Goal: Information Seeking & Learning: Find specific fact

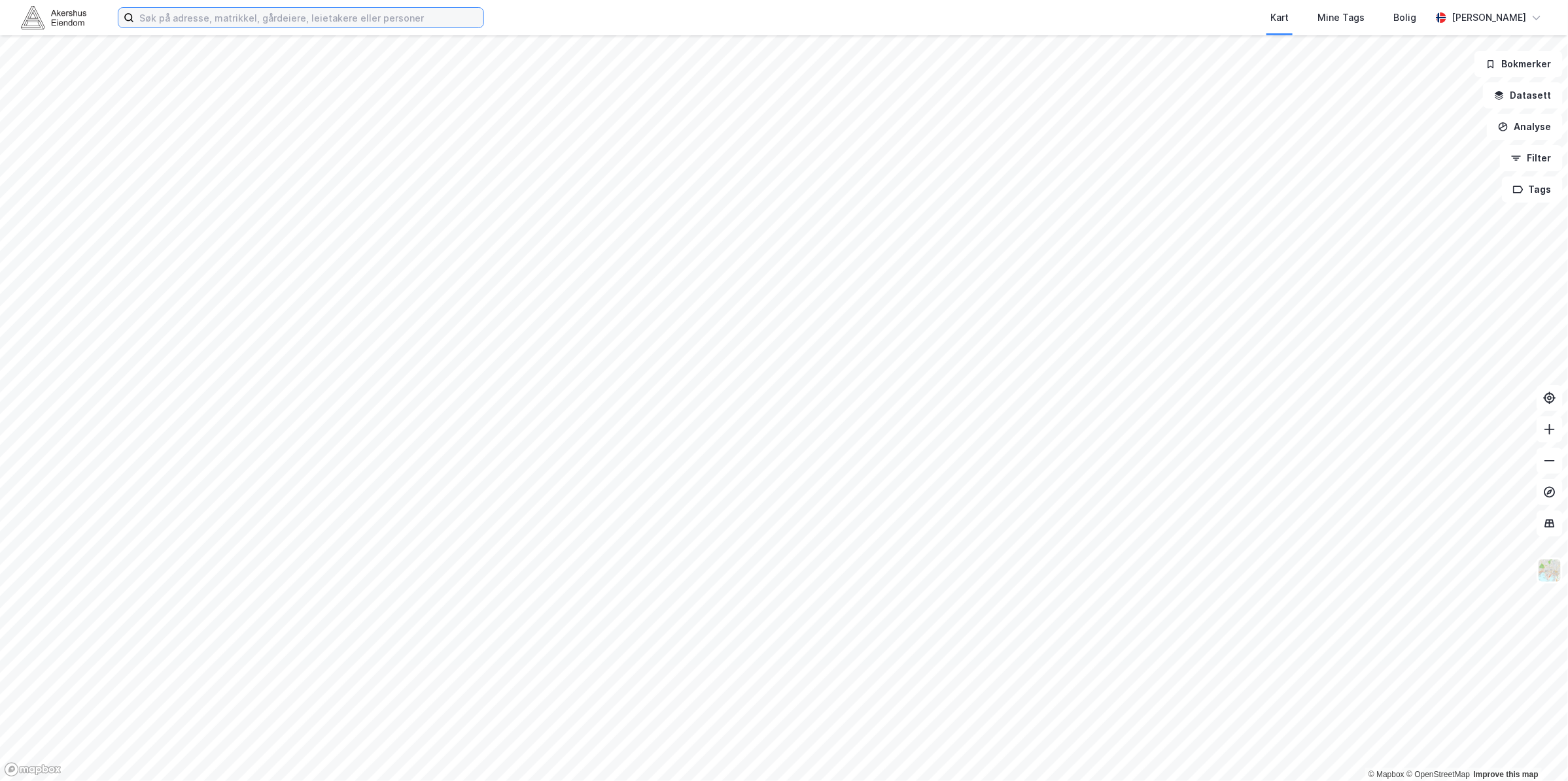
click at [374, 25] on input at bounding box center [308, 17] width 349 height 19
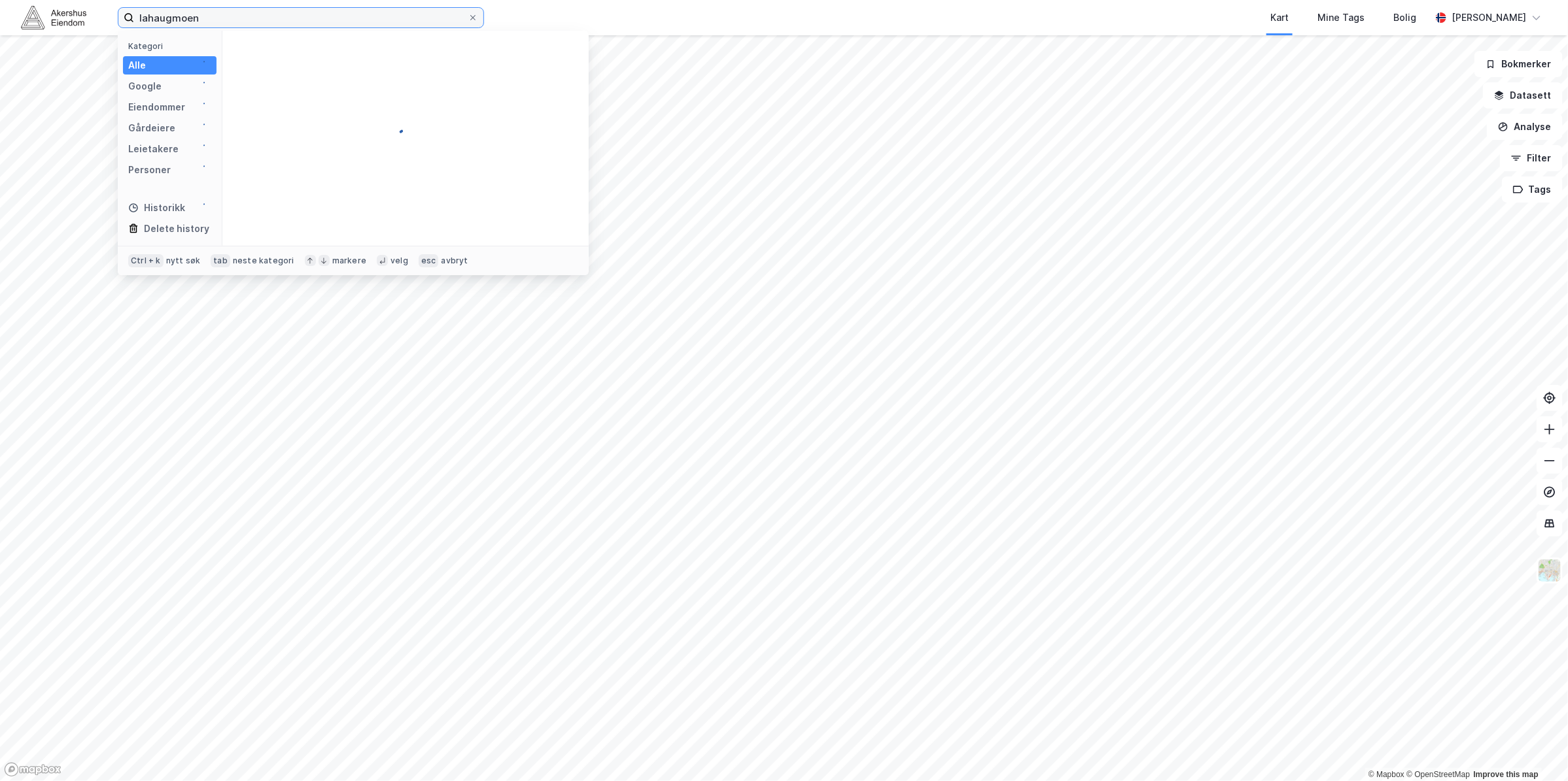
type input "lahaugmoen"
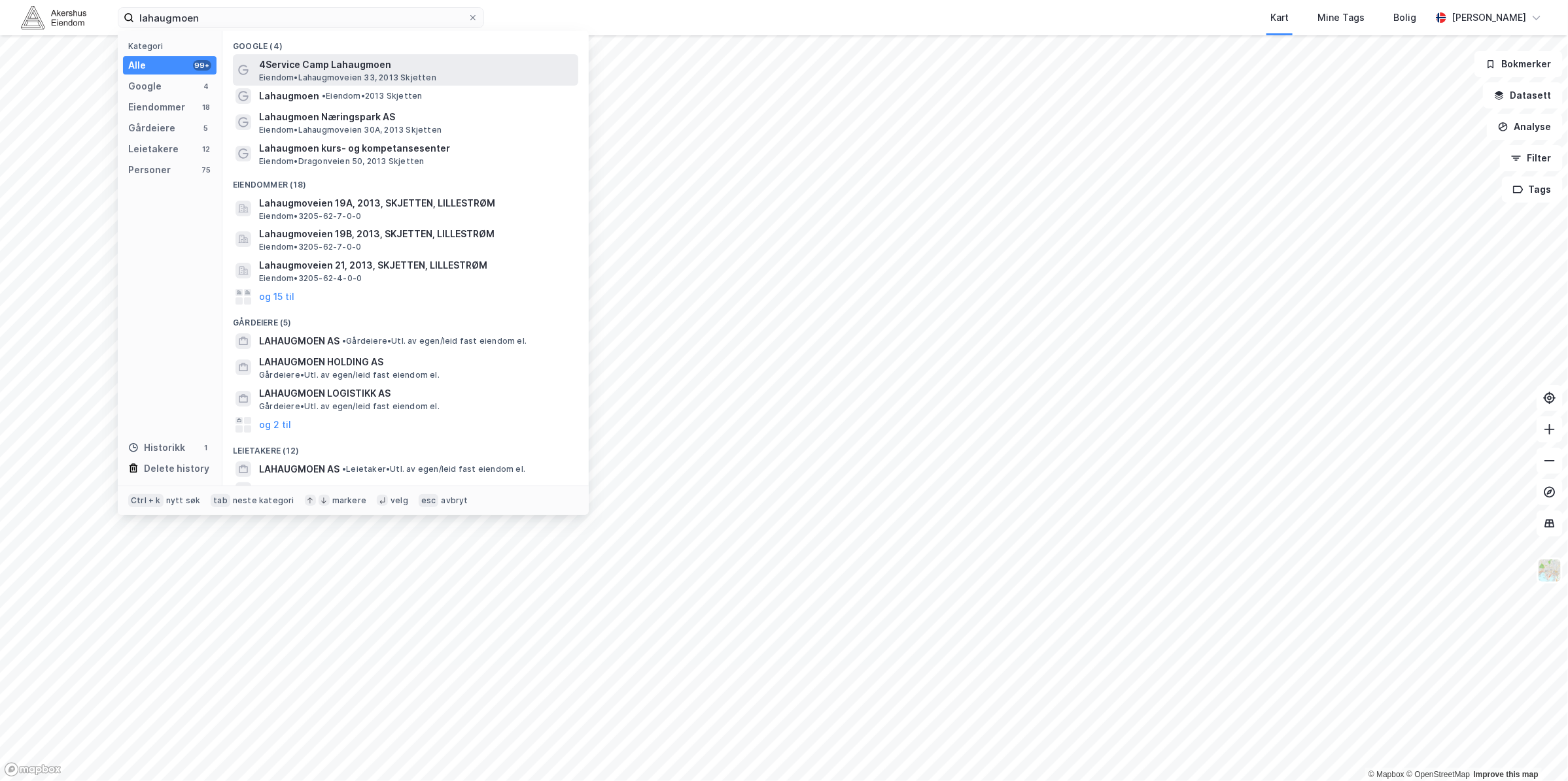
click at [358, 76] on span "[PERSON_NAME] 33, 2013 Skjetten" at bounding box center [348, 78] width 177 height 11
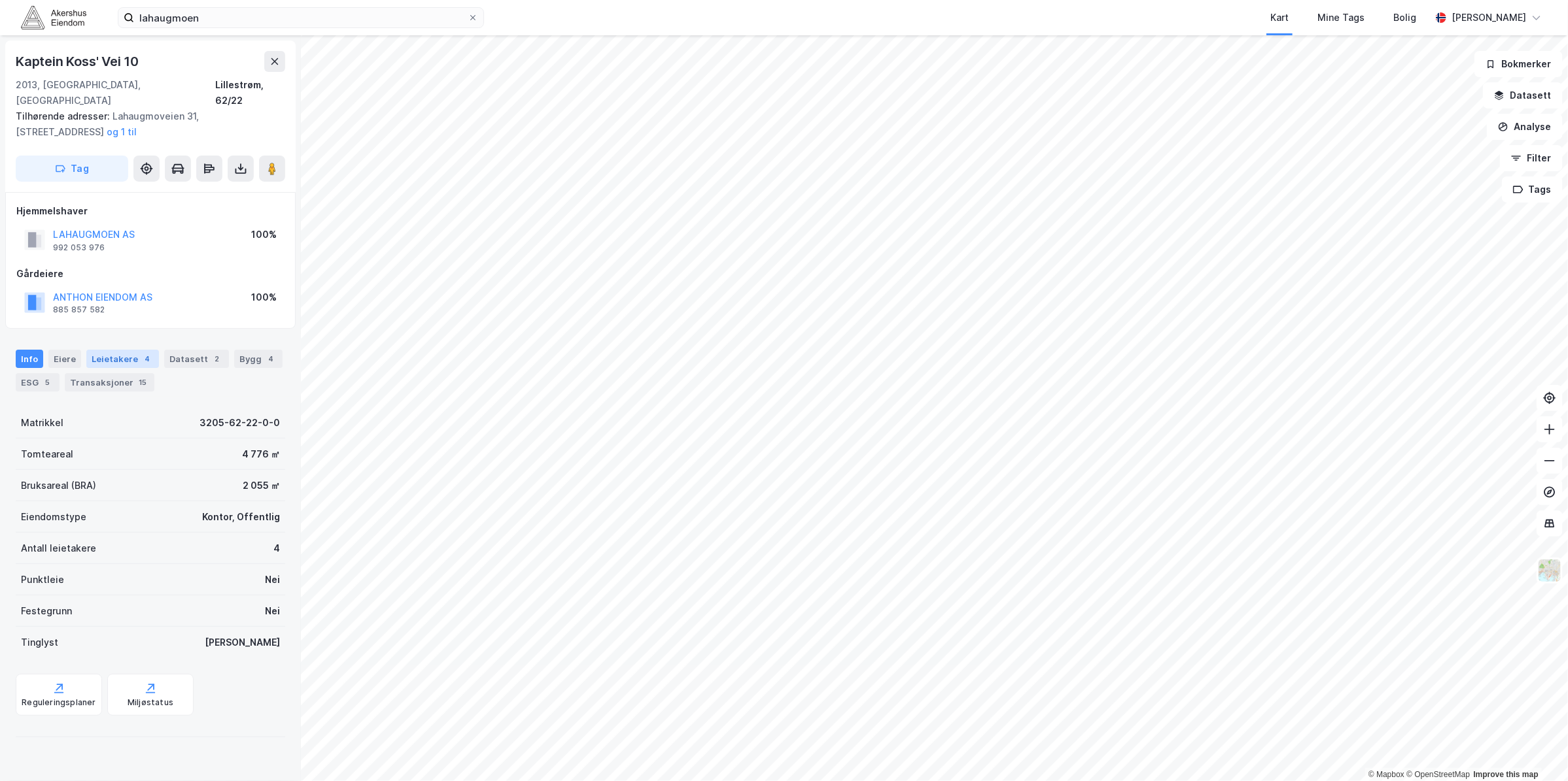
click at [112, 350] on div "Leietakere 4" at bounding box center [123, 359] width 72 height 18
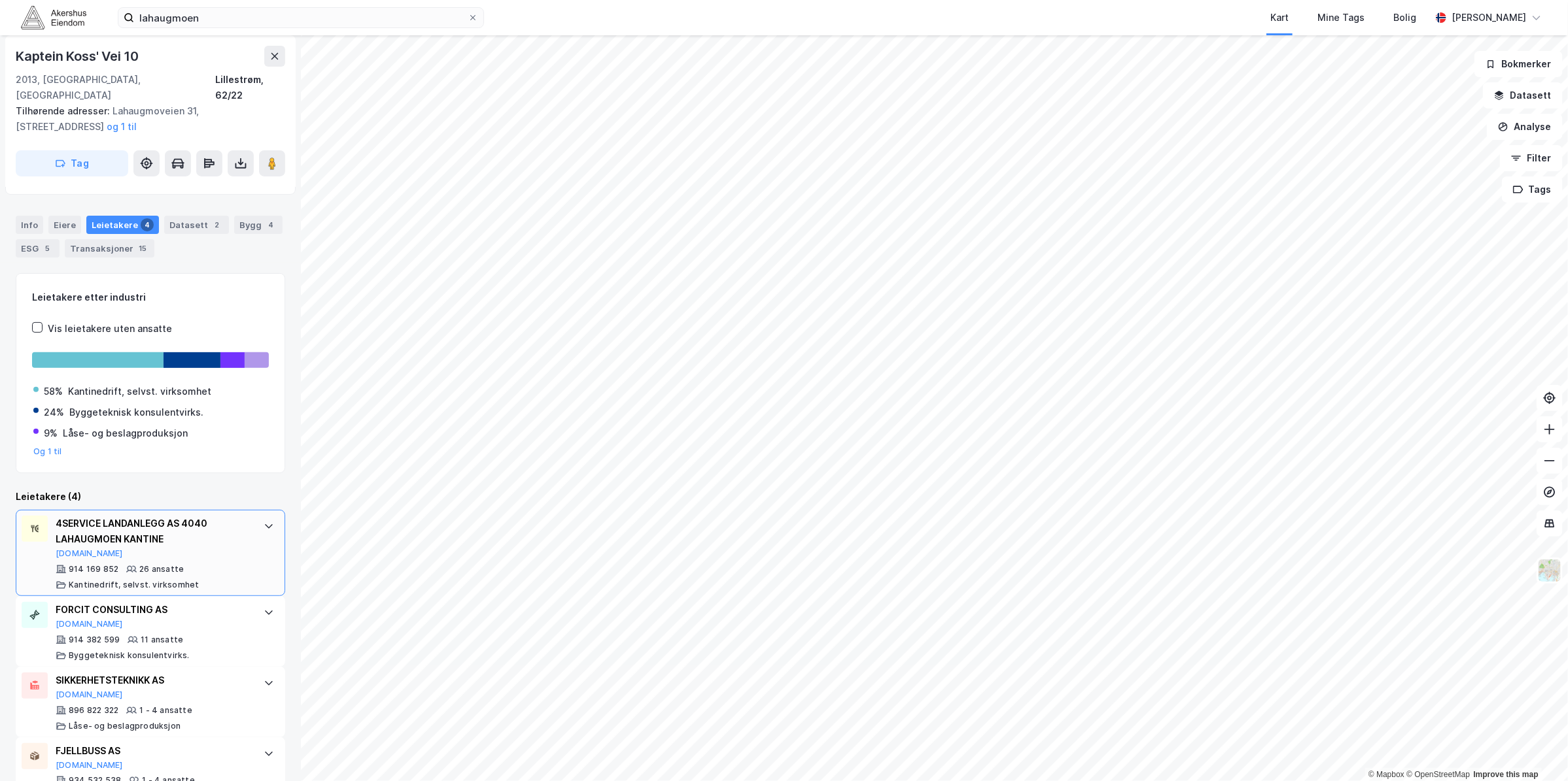
scroll to position [161, 0]
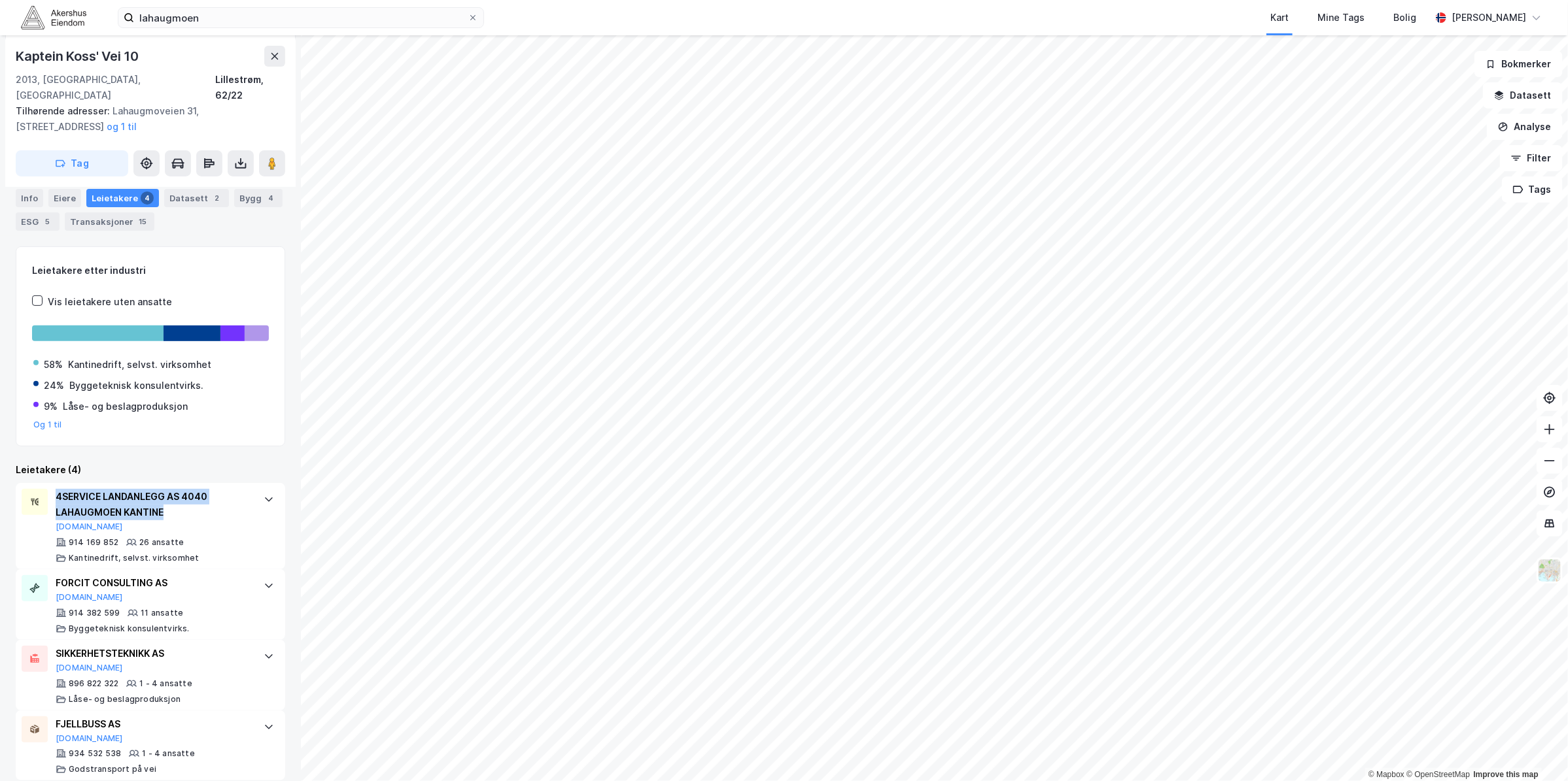
drag, startPoint x: 232, startPoint y: 514, endPoint x: 245, endPoint y: 462, distance: 53.6
click at [250, 462] on div "Leietakere (4) 4SERVICE LANDANLEGG AS 4040 LAHAUGMOEN KANTINE [DOMAIN_NAME] 914…" at bounding box center [150, 622] width 270 height 319
click at [242, 498] on div "4SERVICE LANDANLEGG AS 4040 LAHAUGMOEN KANTINE [DOMAIN_NAME] 914 169 852 26 ans…" at bounding box center [150, 526] width 270 height 86
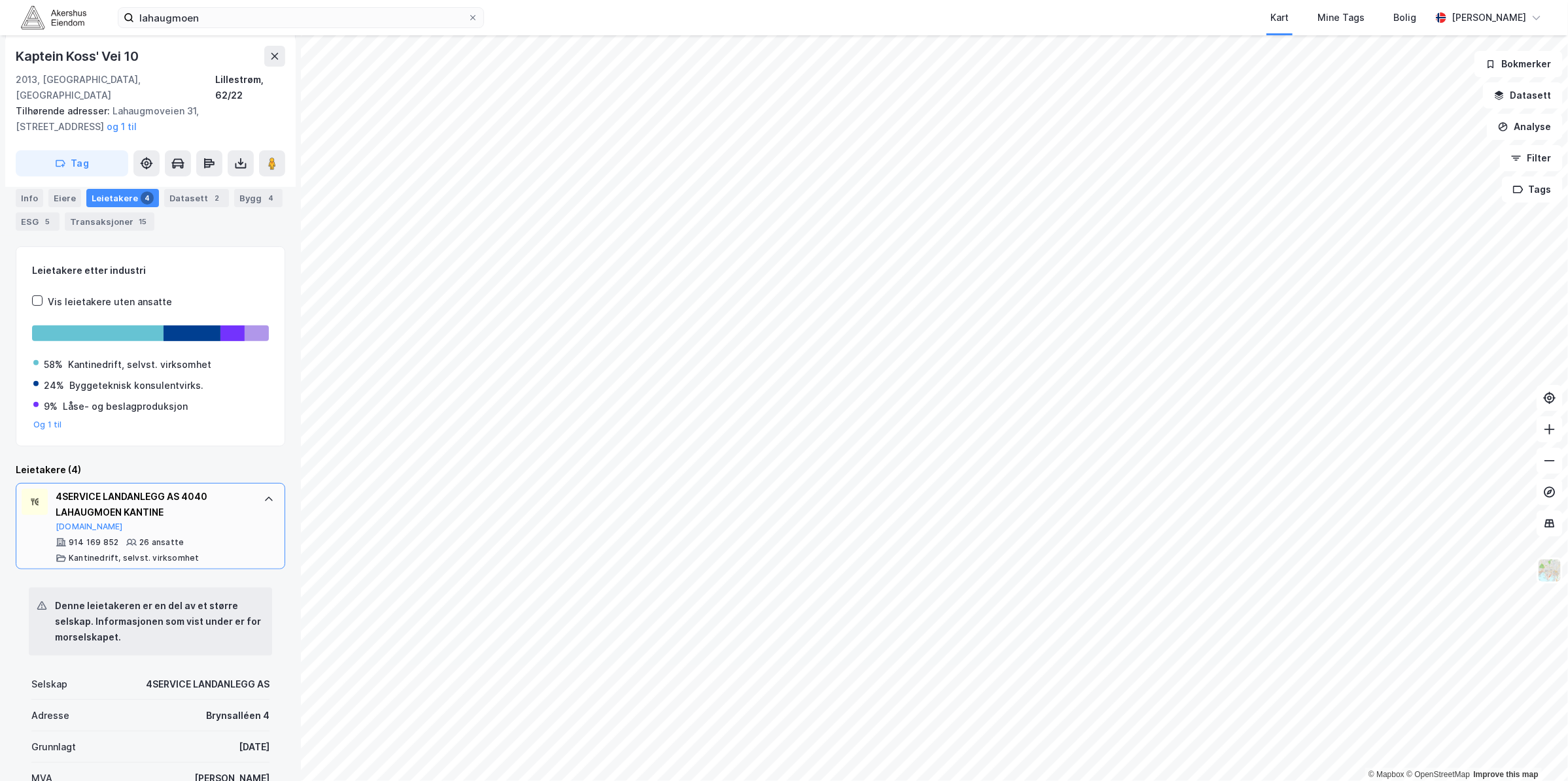
click at [240, 498] on div "4SERVICE LANDANLEGG AS 4040 LAHAUGMOEN KANTINE [DOMAIN_NAME] 914 169 852 26 ans…" at bounding box center [150, 526] width 270 height 86
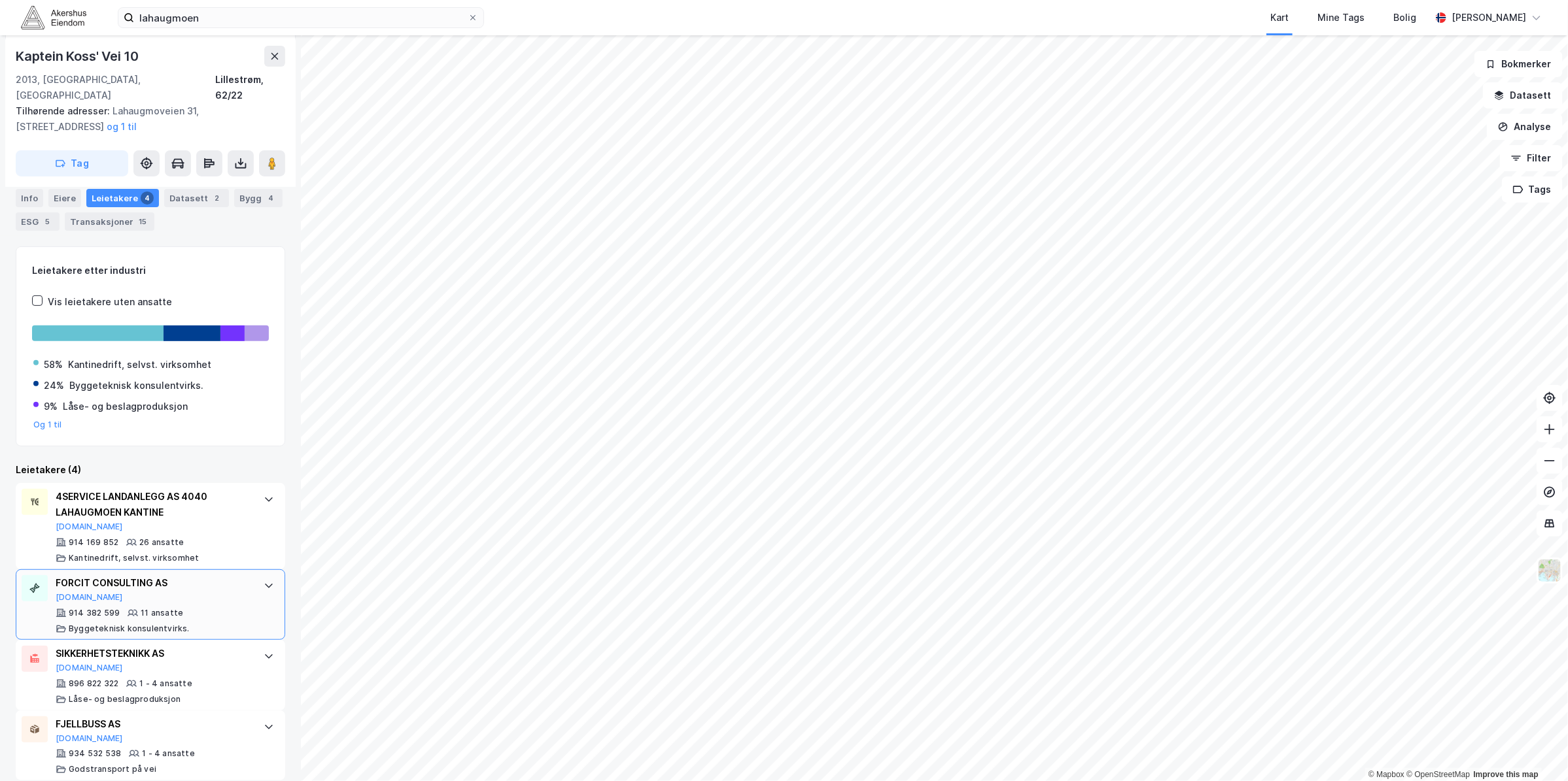
click at [227, 608] on div "914 382 599 11 ansatte Byggeteknisk konsulentvirks." at bounding box center [153, 621] width 195 height 26
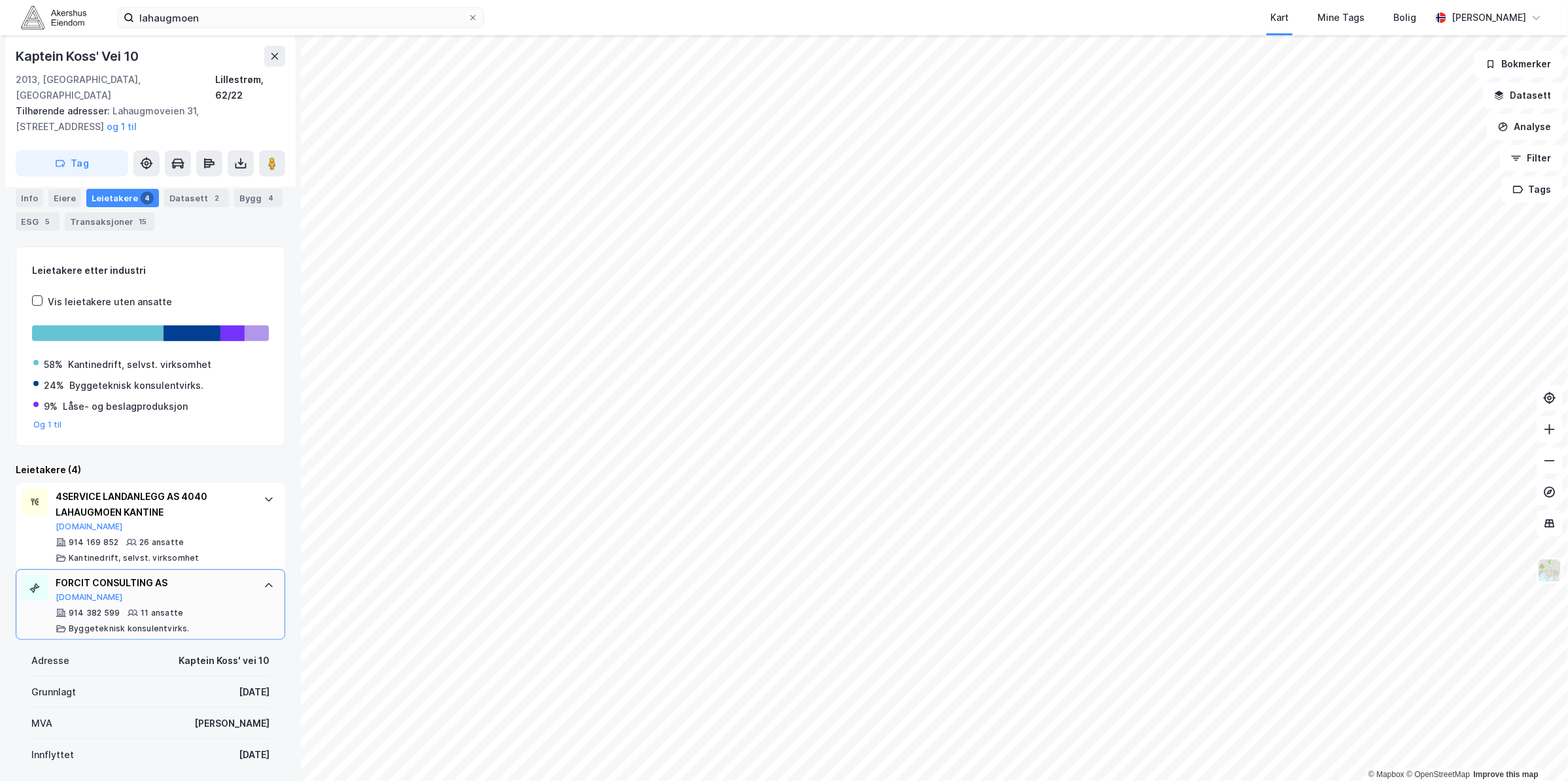
click at [227, 582] on div "FORCIT CONSULTING AS [DOMAIN_NAME]" at bounding box center [153, 589] width 195 height 28
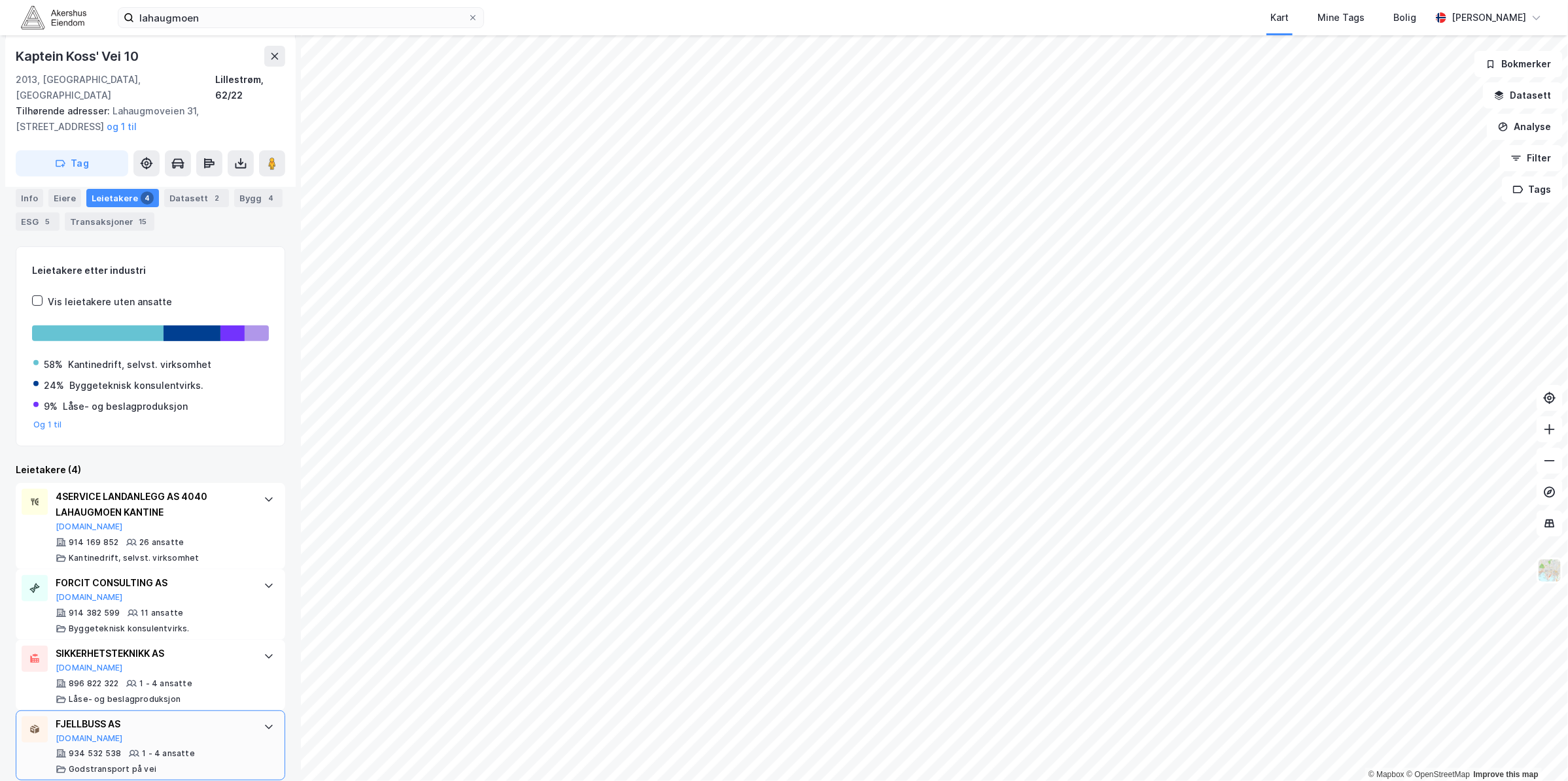
click at [237, 716] on div "FJELLBUSS AS" at bounding box center [153, 724] width 195 height 15
click at [237, 679] on div "896 822 322 1 - 4 ansatte [GEOGRAPHIC_DATA]- og beslagproduksjon" at bounding box center [153, 692] width 195 height 26
click at [240, 657] on div "SIKKERHETSTEKNIKK AS [DOMAIN_NAME] 896 822 322 1 - 4 ansatte [GEOGRAPHIC_DATA]-…" at bounding box center [150, 675] width 270 height 71
click at [233, 608] on div "914 382 599 11 ansatte Byggeteknisk konsulentvirks." at bounding box center [153, 621] width 195 height 26
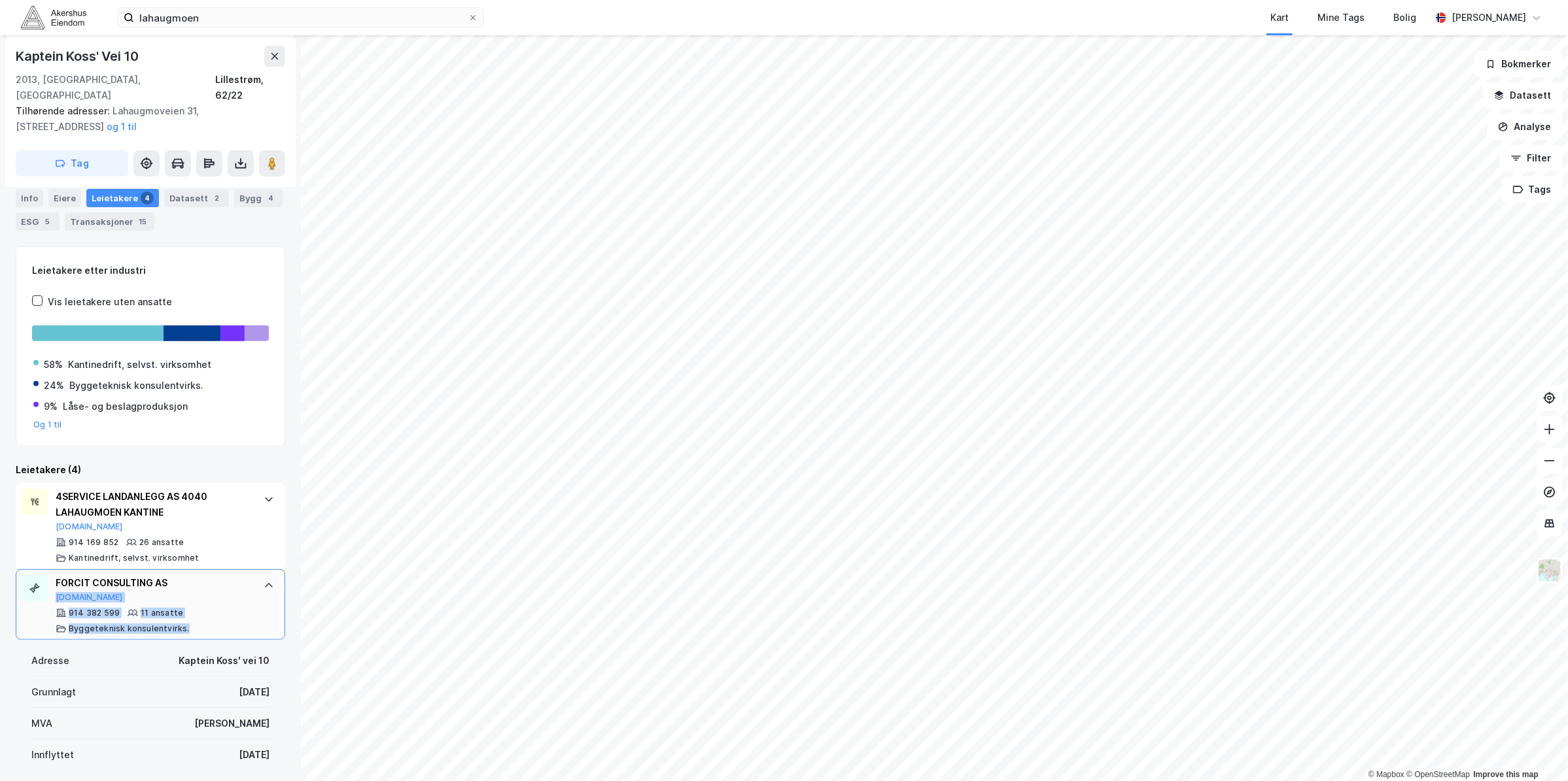
drag, startPoint x: 231, startPoint y: 585, endPoint x: 227, endPoint y: 608, distance: 23.3
click at [227, 608] on div "FORCIT CONSULTING AS [DOMAIN_NAME] 914 382 599 11 ansatte Byggeteknisk konsulen…" at bounding box center [153, 605] width 195 height 59
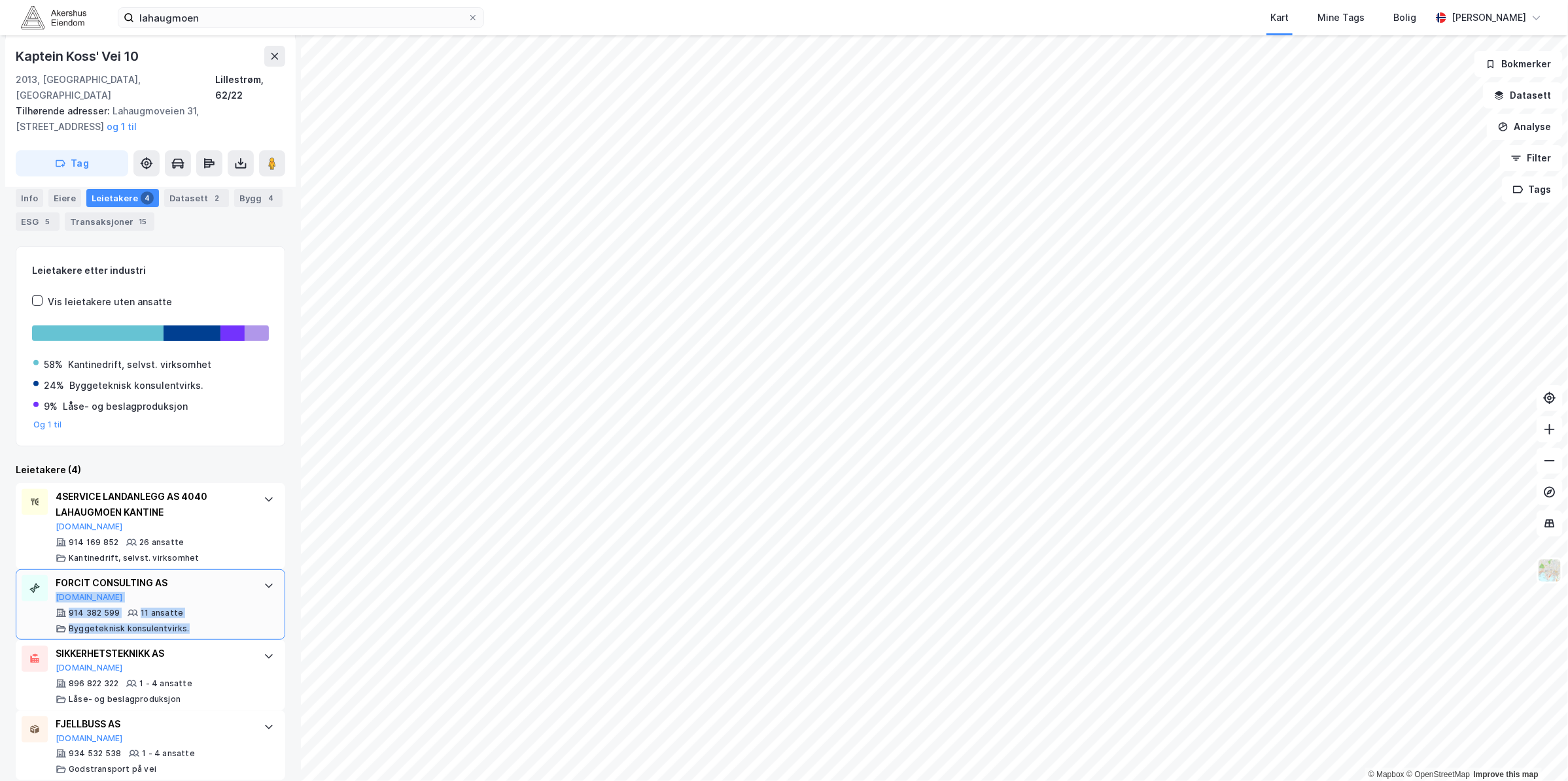
click at [227, 608] on div "914 382 599 11 ansatte Byggeteknisk konsulentvirks." at bounding box center [153, 621] width 195 height 26
